Goal: Check status

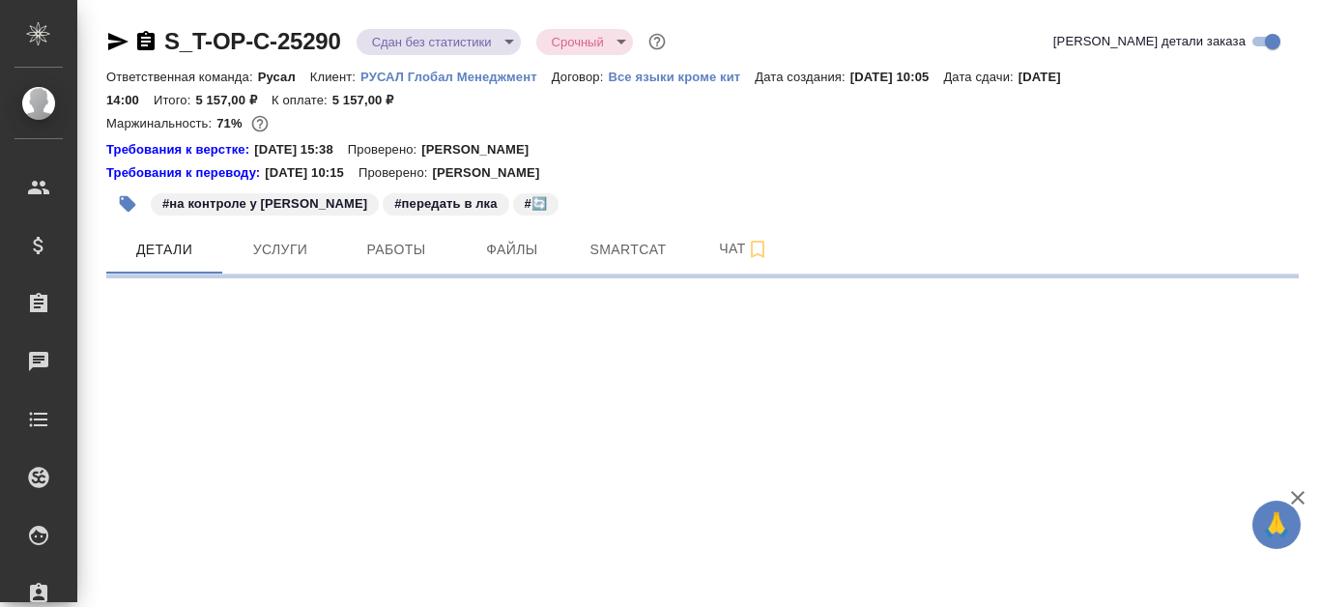
select select "RU"
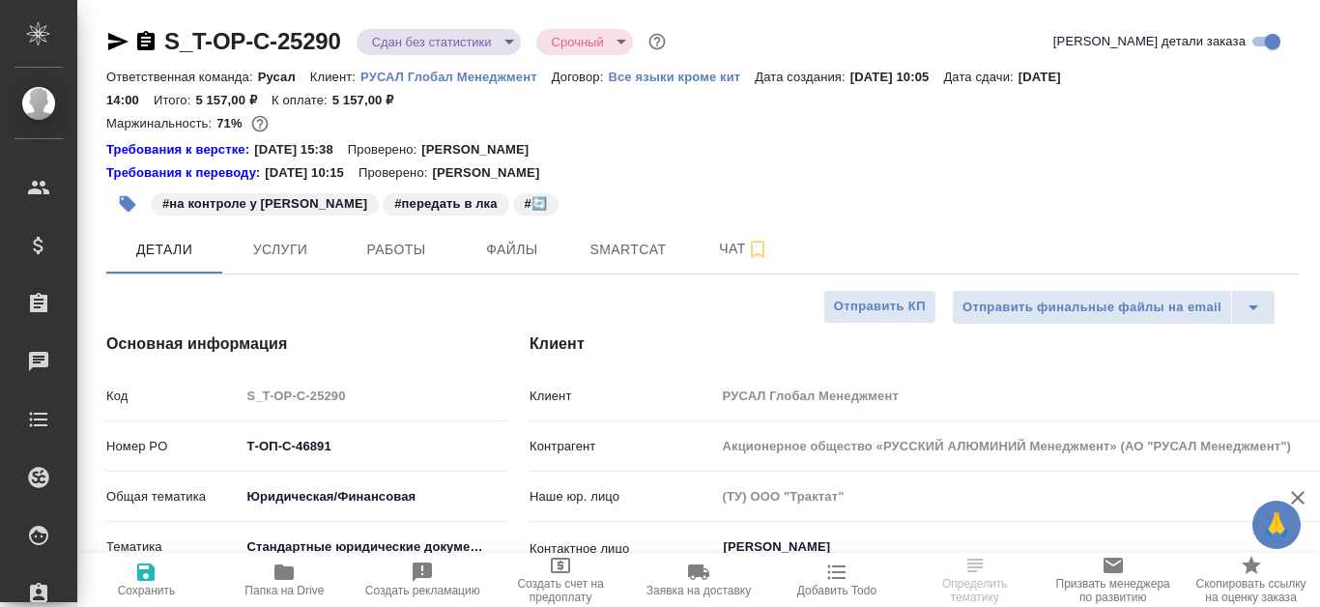
type textarea "x"
type input "[PERSON_NAME]"
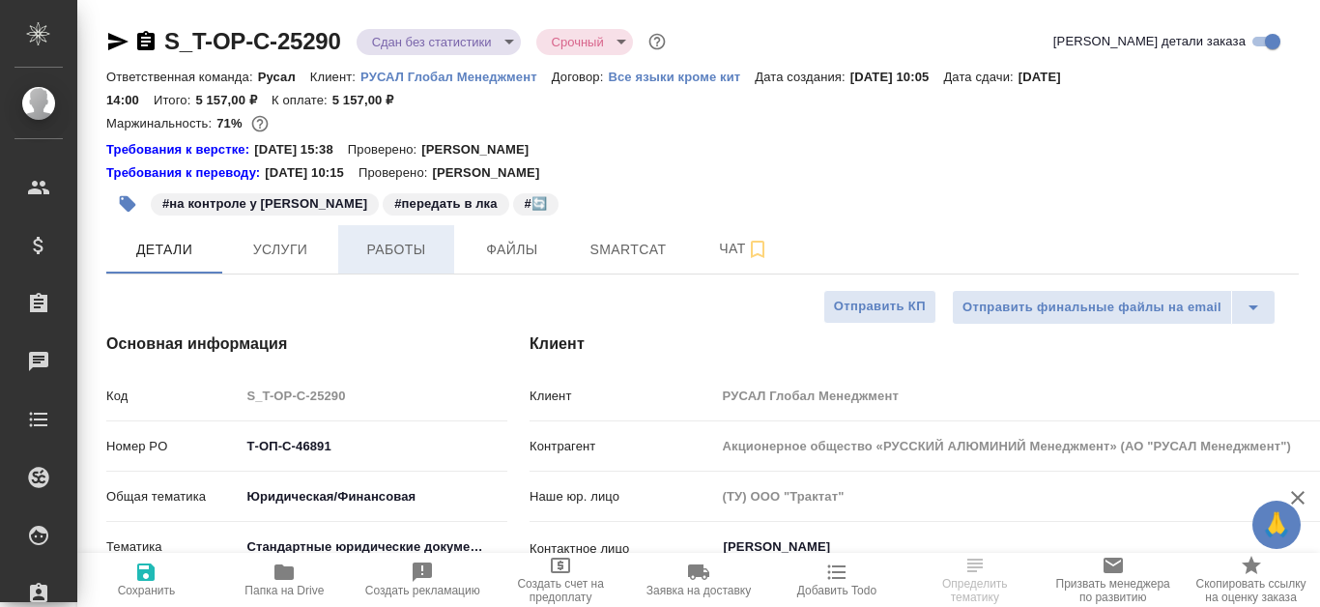
click at [388, 250] on span "Работы" at bounding box center [396, 250] width 93 height 24
